Goal: Task Accomplishment & Management: Use online tool/utility

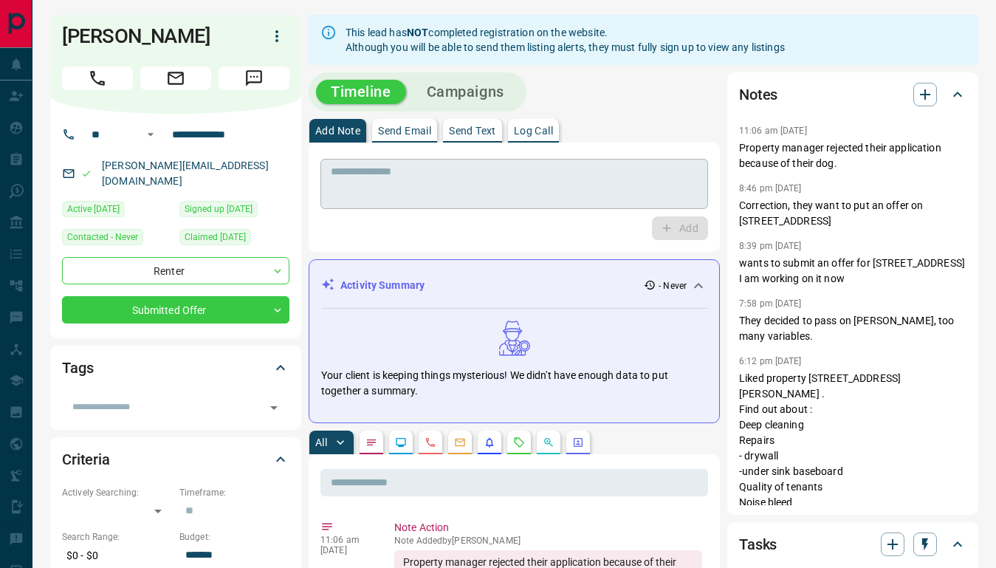
click at [405, 192] on textarea at bounding box center [514, 184] width 367 height 38
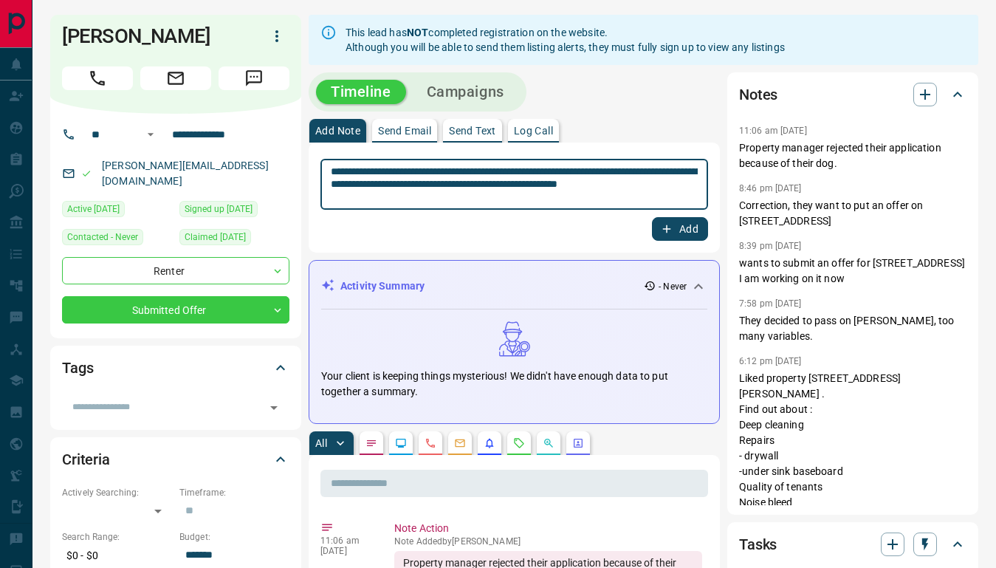
type textarea "**********"
click at [674, 231] on button "Add" at bounding box center [680, 229] width 56 height 24
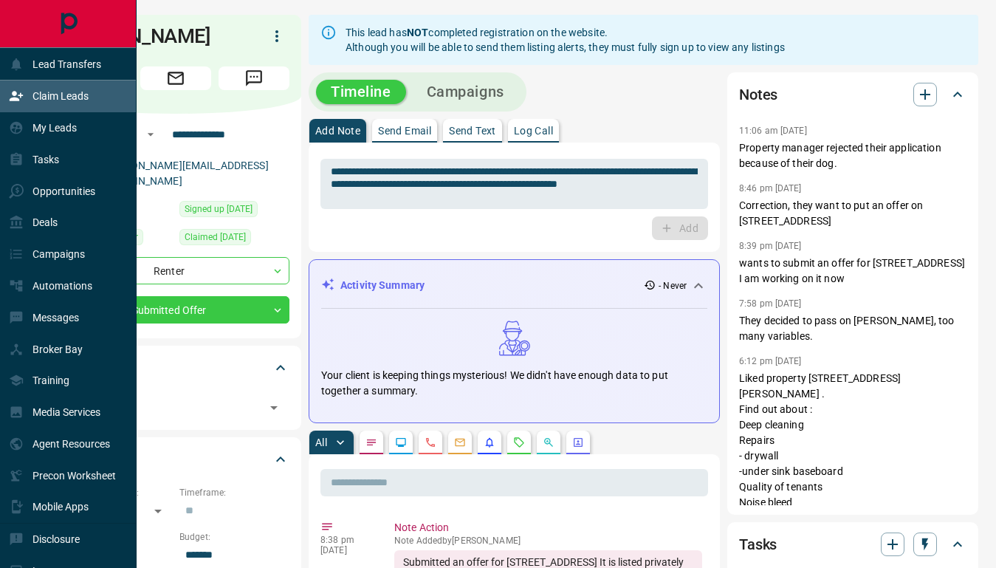
click at [50, 101] on p "Claim Leads" at bounding box center [60, 96] width 56 height 12
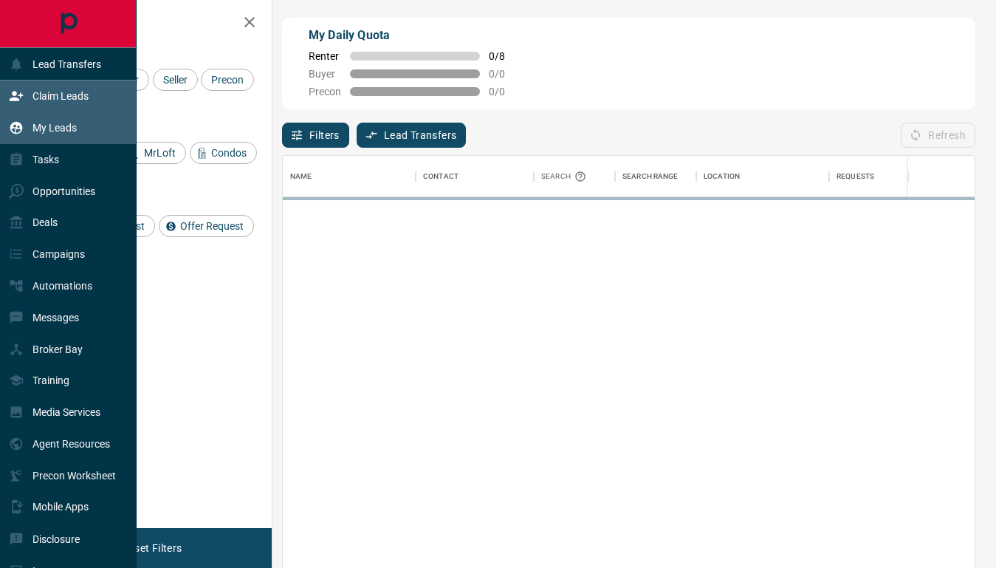
scroll to position [431, 692]
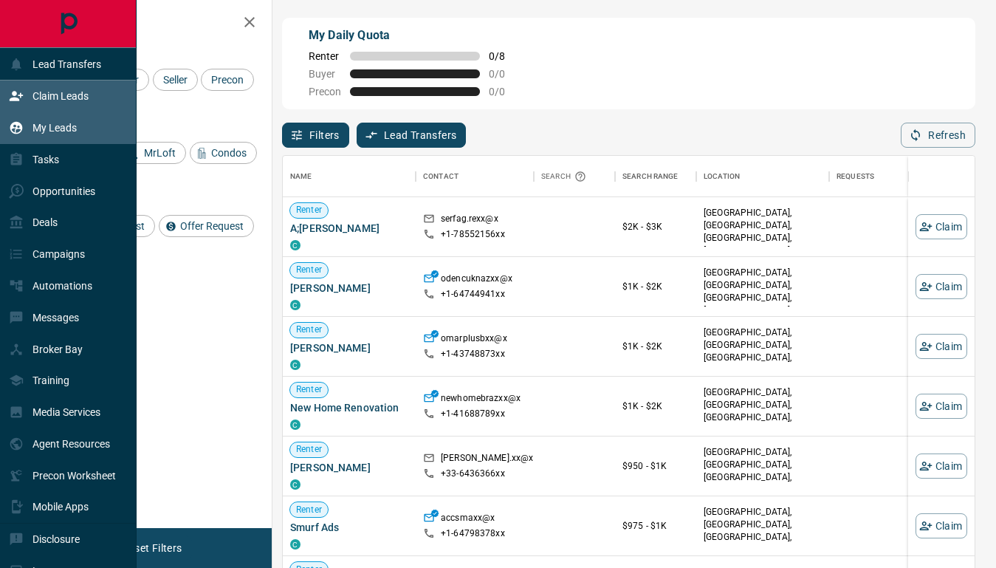
click at [58, 135] on div "My Leads" at bounding box center [43, 128] width 68 height 24
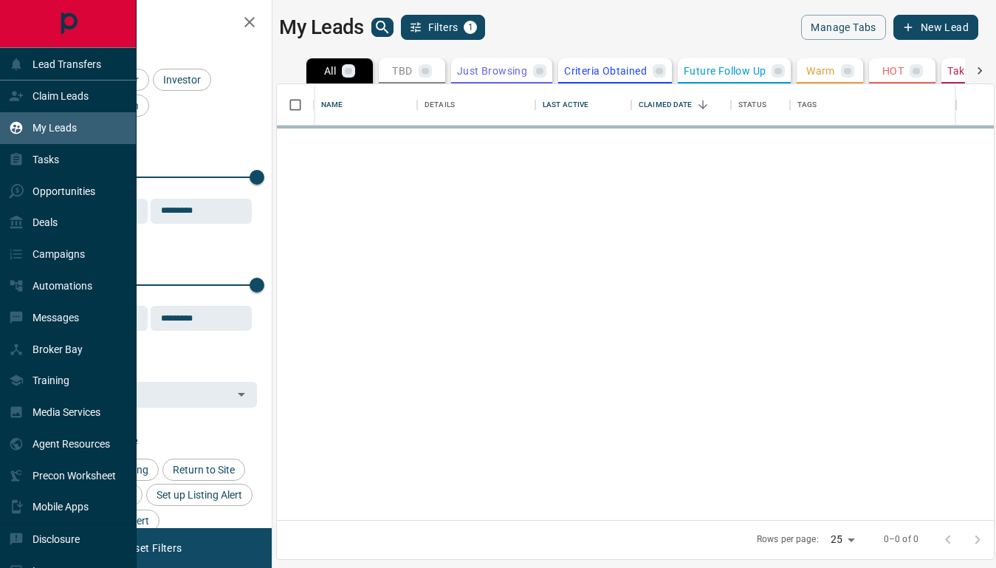
scroll to position [436, 717]
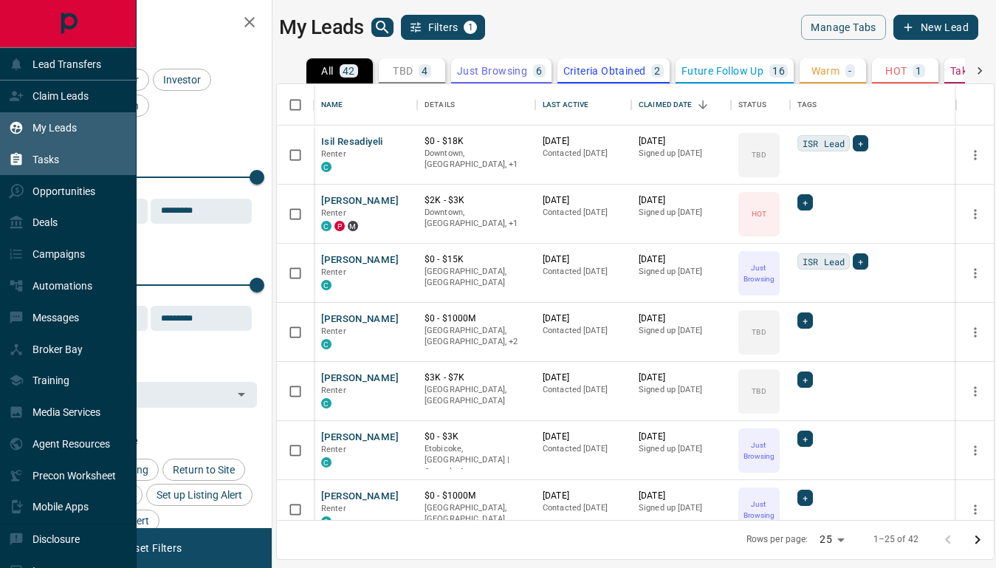
click at [61, 164] on div "Tasks" at bounding box center [68, 160] width 137 height 32
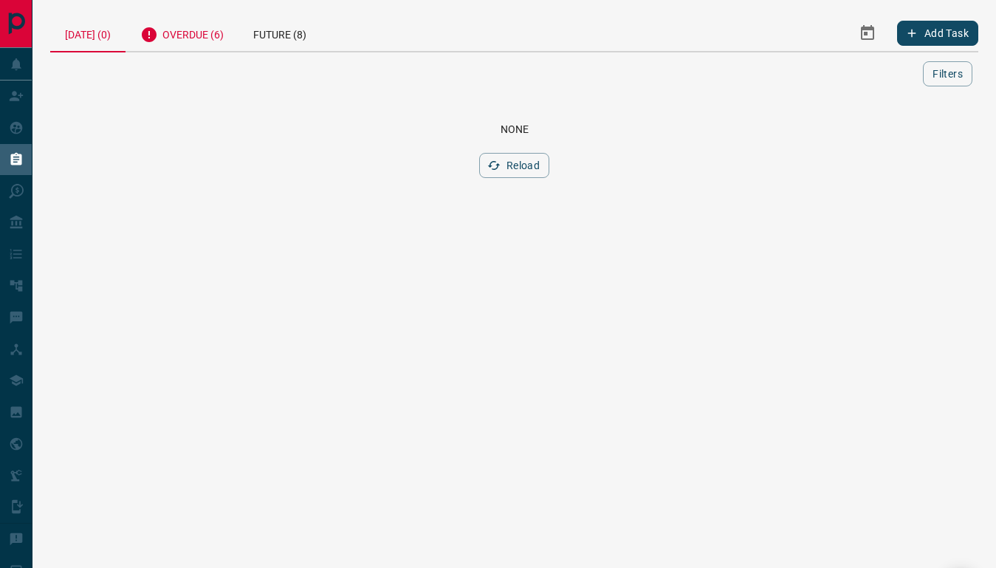
click at [197, 35] on div "Overdue (6)" at bounding box center [182, 33] width 113 height 36
